Goal: Navigation & Orientation: Find specific page/section

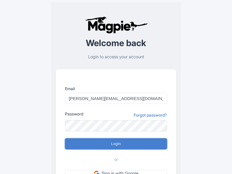
click at [116, 144] on input "Login" at bounding box center [116, 143] width 102 height 11
type input "Logging in..."
